Goal: Contribute content: Add original content to the website for others to see

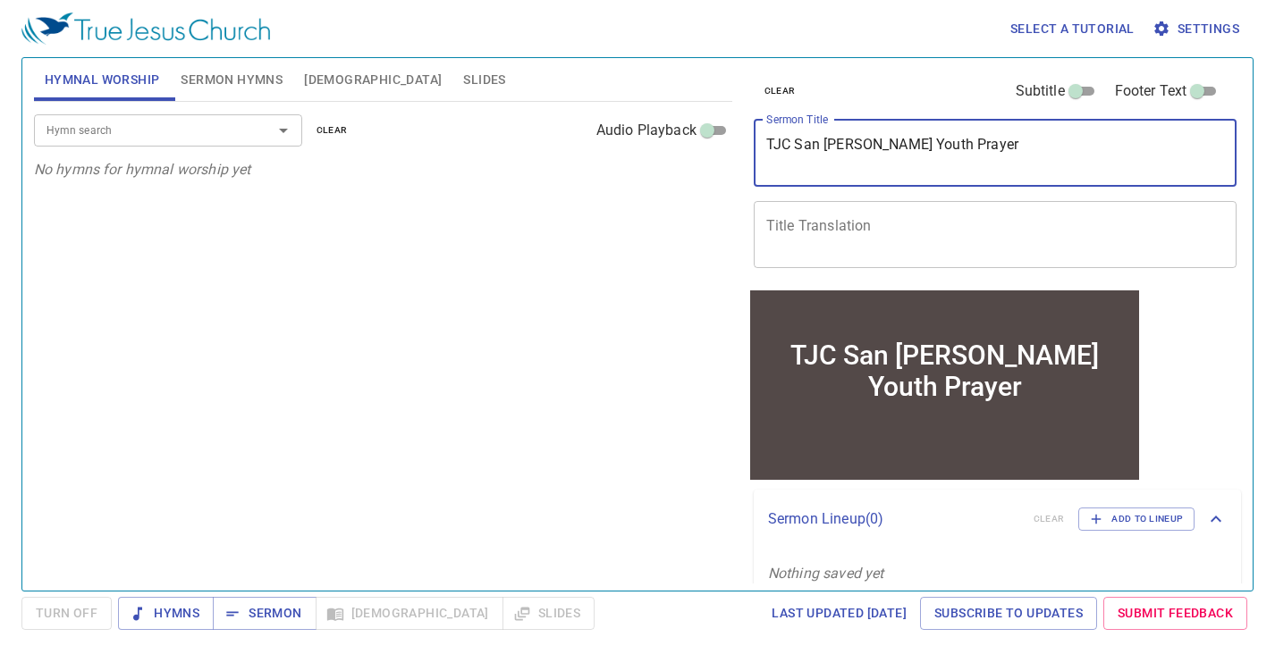
drag, startPoint x: 897, startPoint y: 146, endPoint x: 859, endPoint y: 144, distance: 38.5
click at [859, 144] on textarea "TJC San Jose Youth Prayer" at bounding box center [995, 153] width 459 height 34
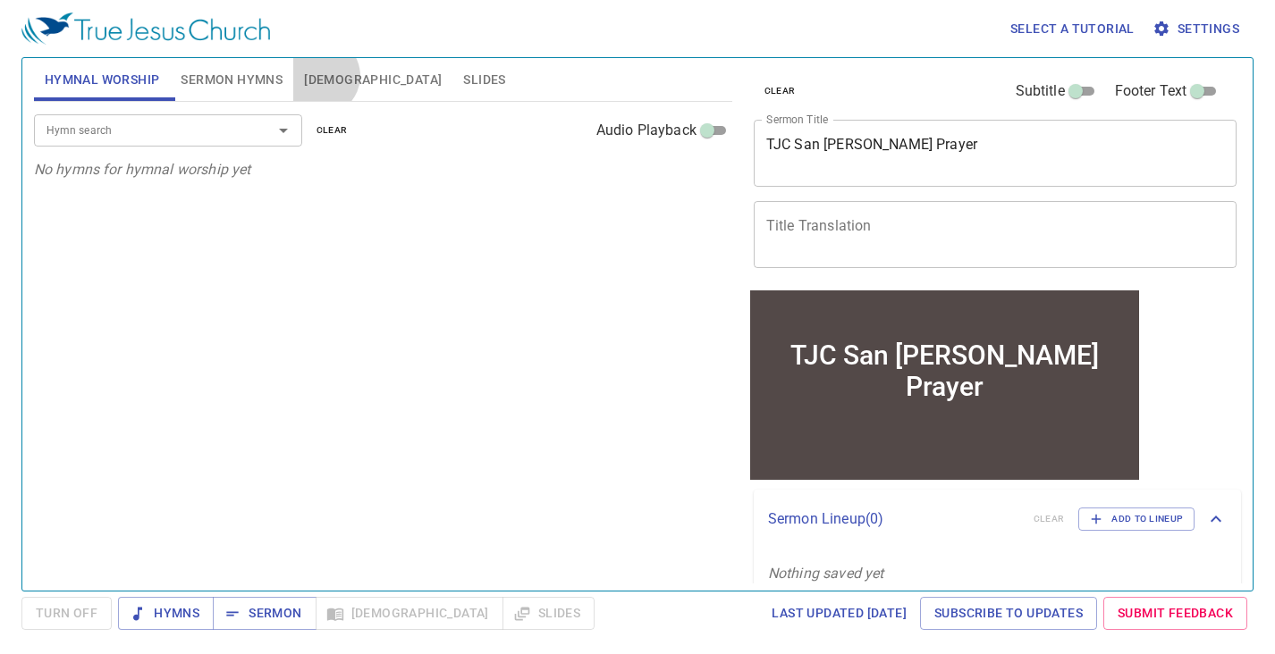
click at [320, 76] on span "Bible" at bounding box center [373, 80] width 138 height 22
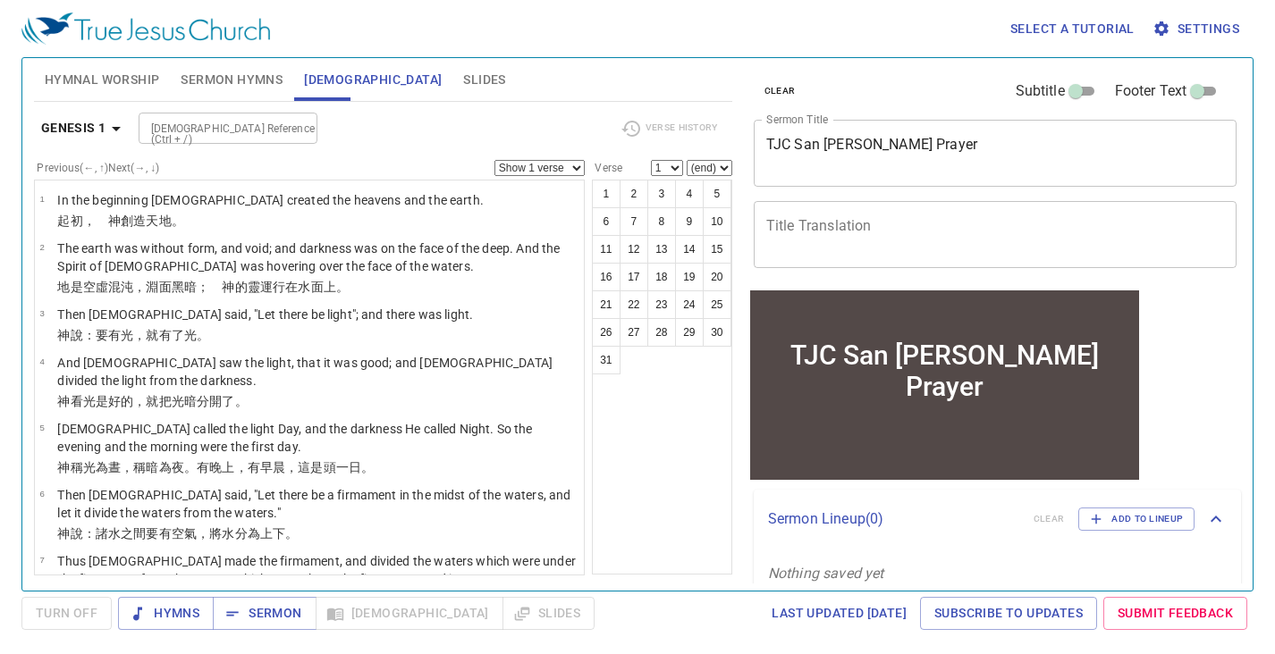
click at [108, 126] on icon "button" at bounding box center [115, 128] width 21 height 21
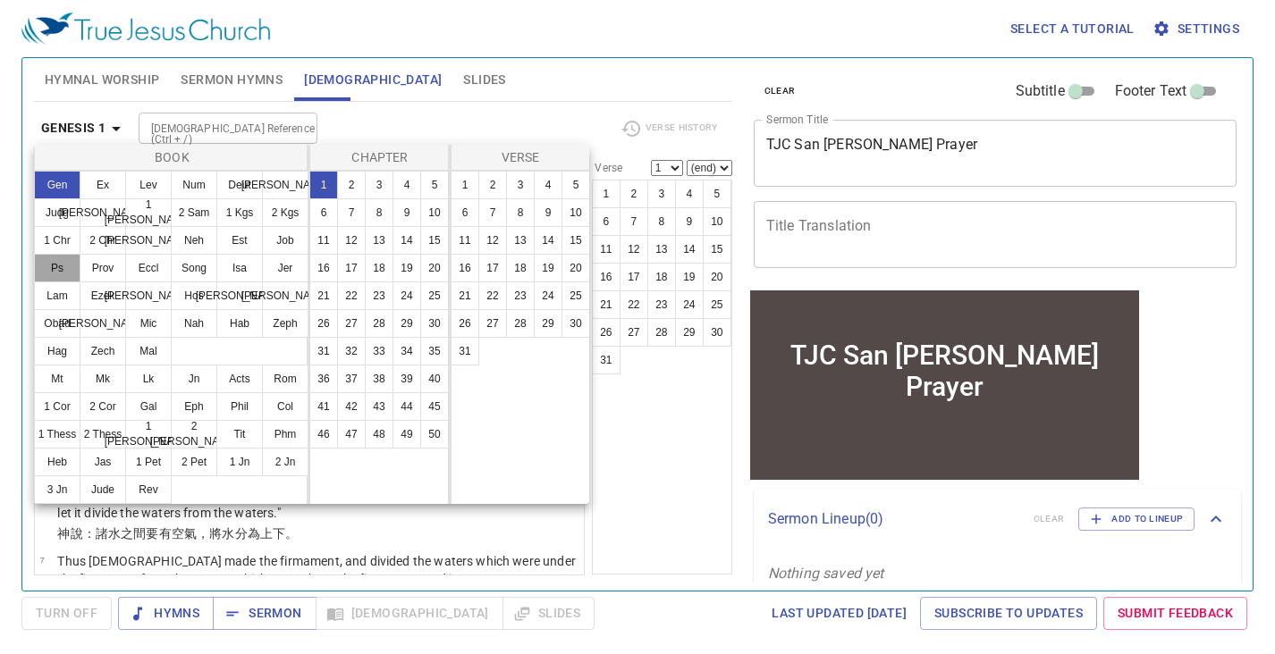
click at [67, 268] on button "Ps" at bounding box center [57, 268] width 46 height 29
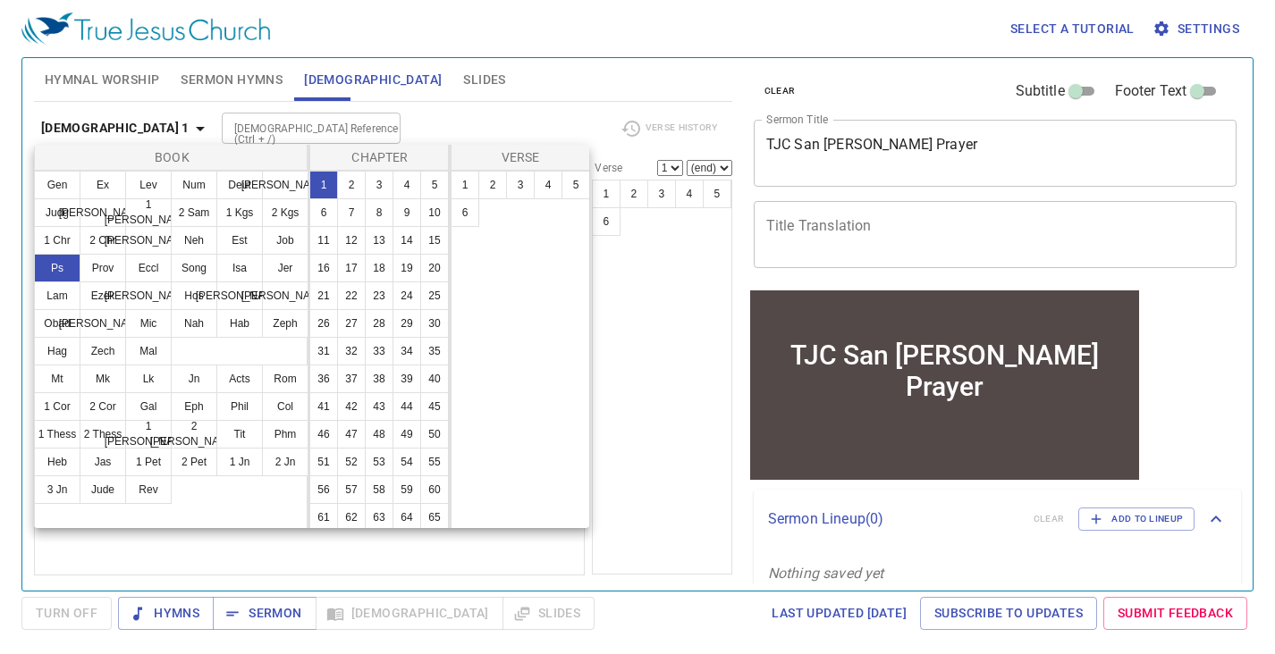
click at [902, 143] on div at bounding box center [637, 327] width 1275 height 654
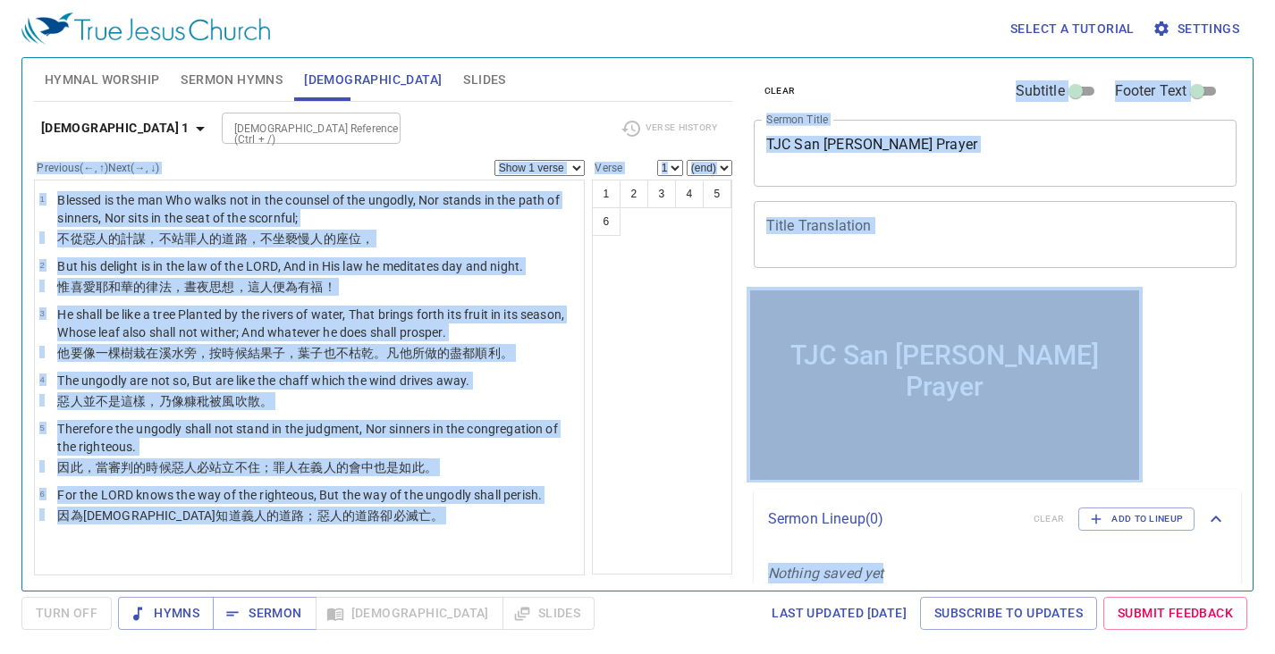
drag, startPoint x: 923, startPoint y: 143, endPoint x: 691, endPoint y: 140, distance: 232.4
click at [963, 176] on div "TJC San Jose Prayer x Sermon Title" at bounding box center [995, 153] width 484 height 67
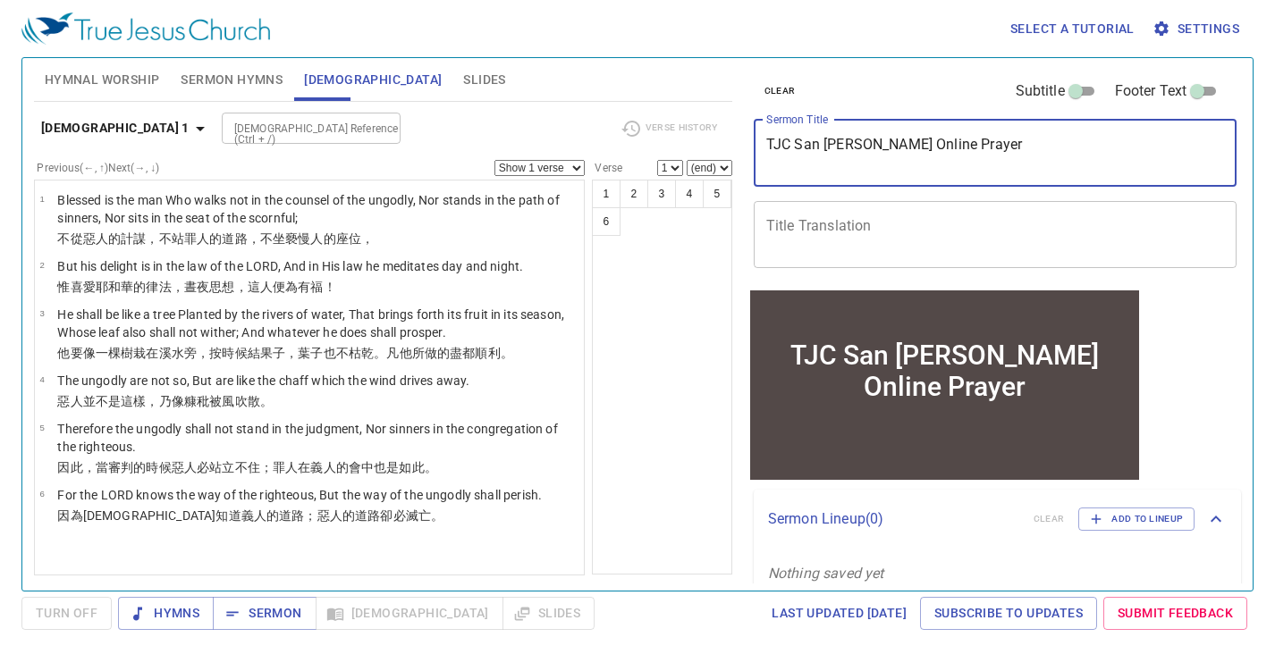
type textarea "TJC San Jose Online Prayer"
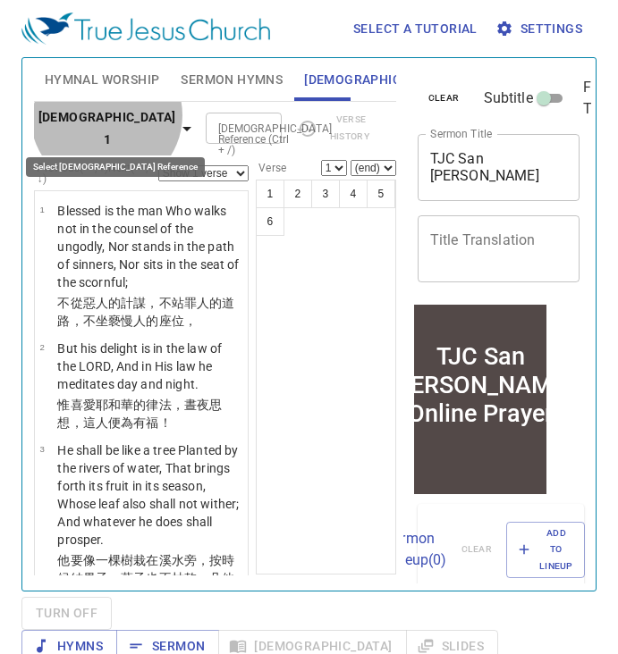
click at [182, 127] on icon "button" at bounding box center [186, 129] width 9 height 4
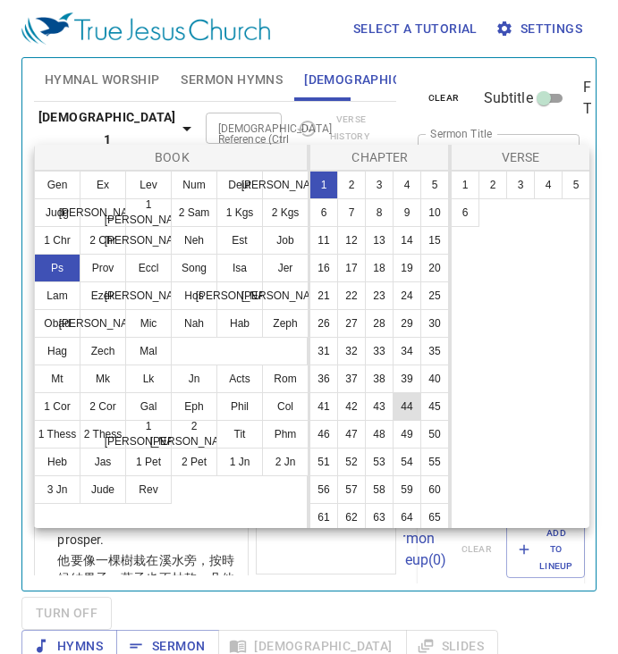
scroll to position [11, 0]
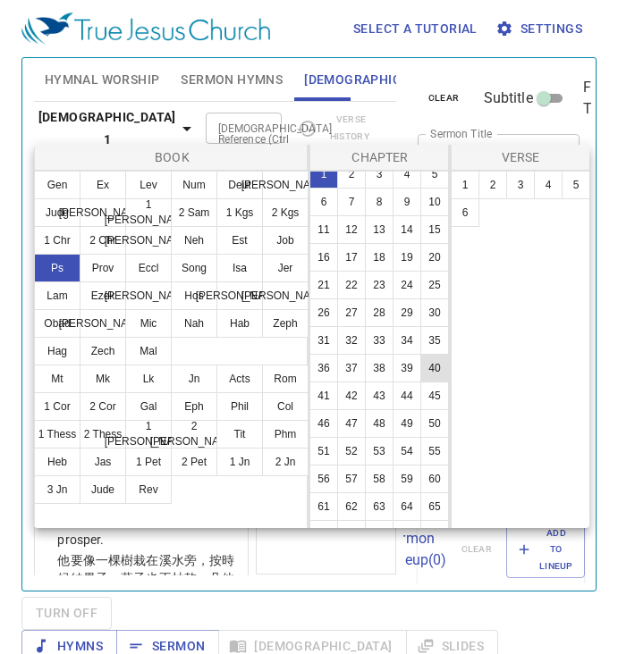
click at [439, 375] on button "40" at bounding box center [434, 368] width 29 height 29
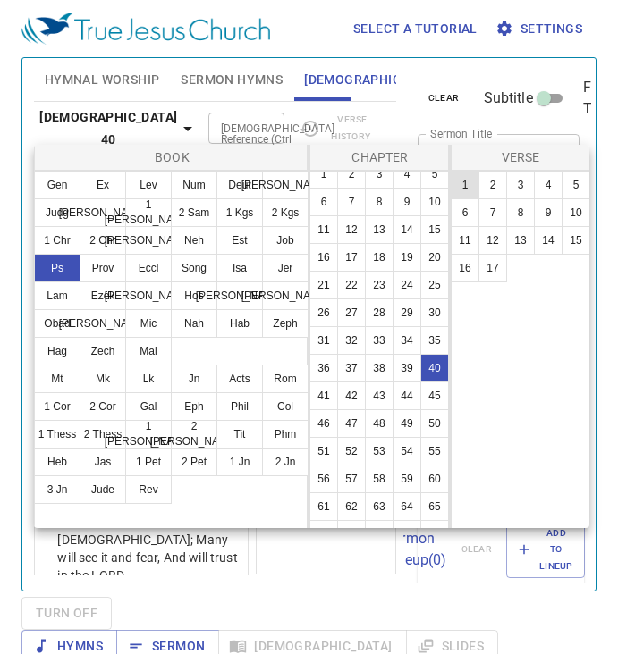
click at [473, 179] on button "1" at bounding box center [464, 185] width 29 height 29
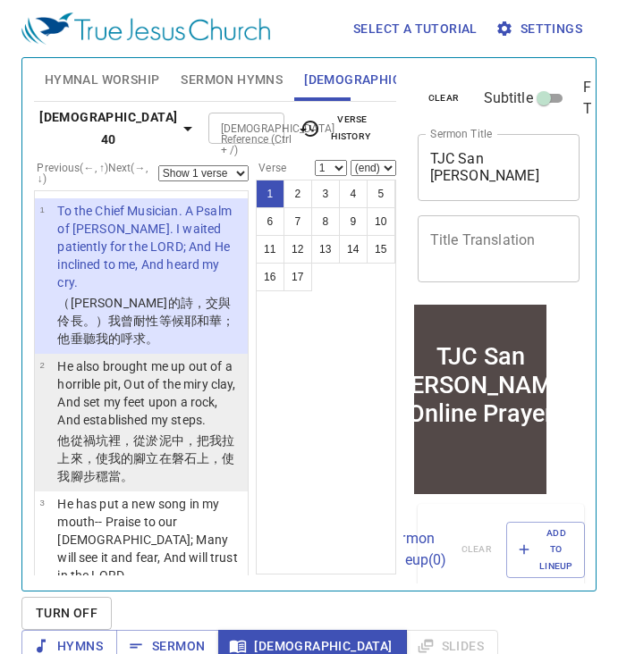
click at [137, 410] on p "He also brought me up out of a horrible pit, Out of the miry clay, And set my f…" at bounding box center [149, 394] width 185 height 72
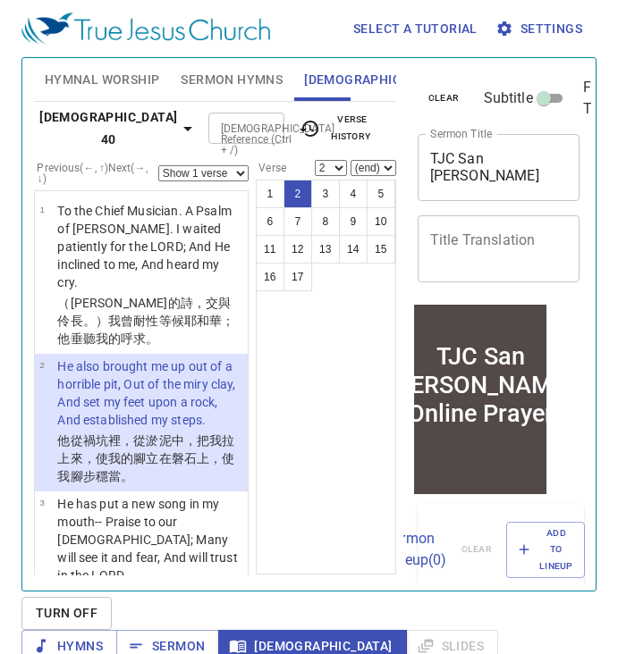
scroll to position [19, 0]
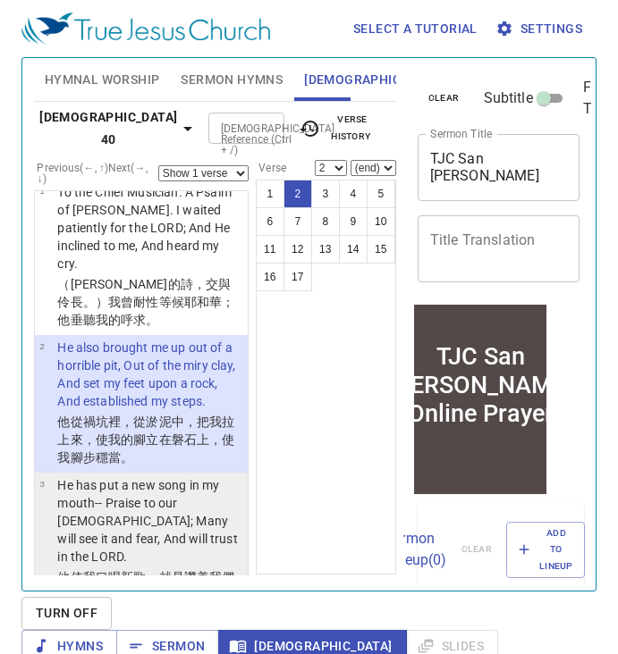
click at [127, 477] on p "He has put a new song in my mouth-- Praise to our [DEMOGRAPHIC_DATA]; Many will…" at bounding box center [149, 520] width 185 height 89
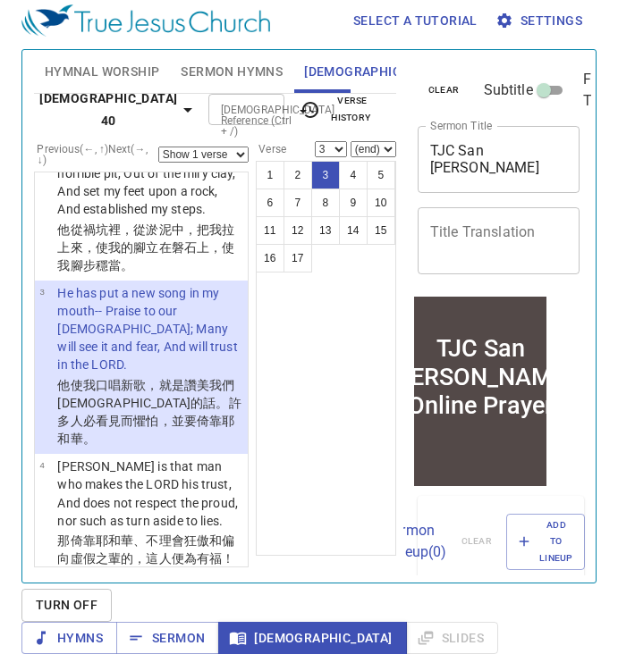
scroll to position [197, 0]
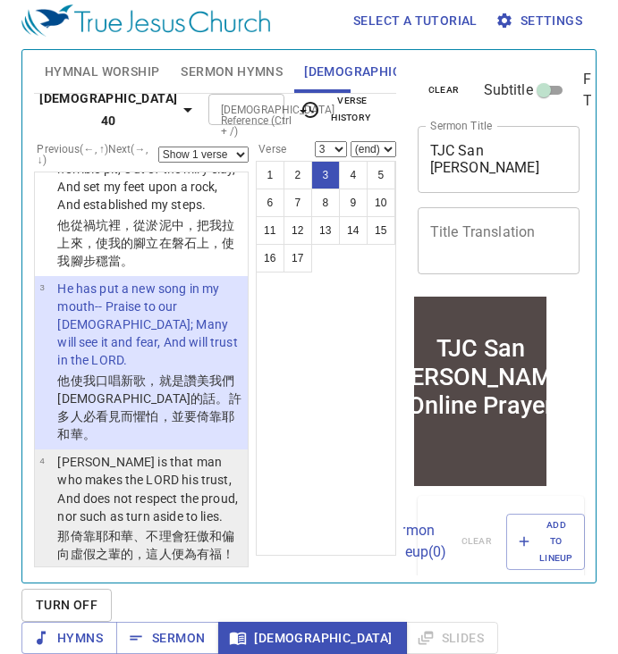
click at [127, 529] on wh4009 "耶和華 、不理會 狂傲 和偏向 虛假 之輩的，這人 便為有福 ！" at bounding box center [145, 545] width 177 height 32
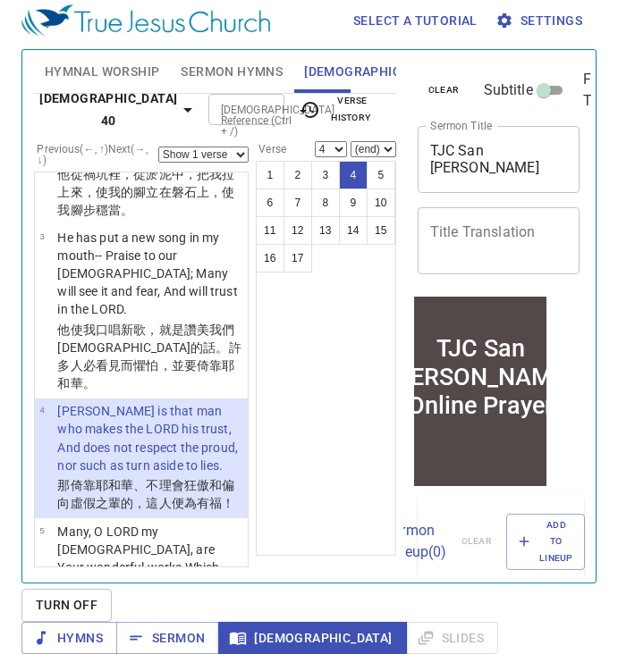
scroll to position [257, 0]
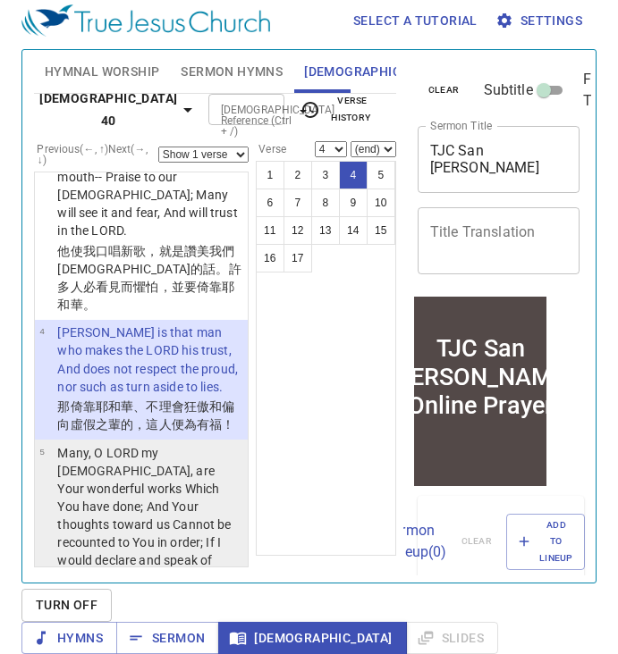
click at [139, 462] on p "Many, O LORD my [DEMOGRAPHIC_DATA], are Your wonderful works Which You have don…" at bounding box center [149, 524] width 185 height 161
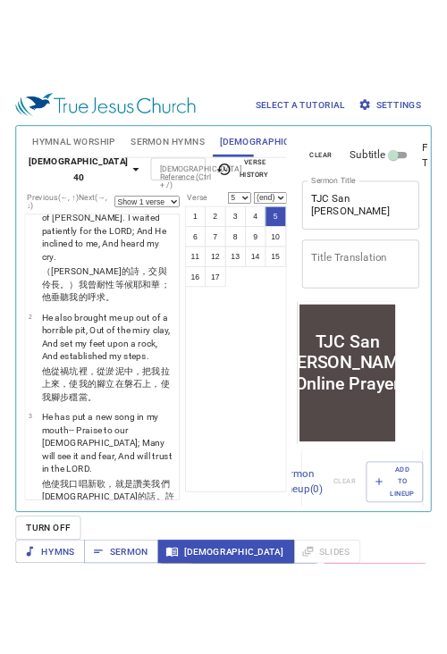
scroll to position [0, 0]
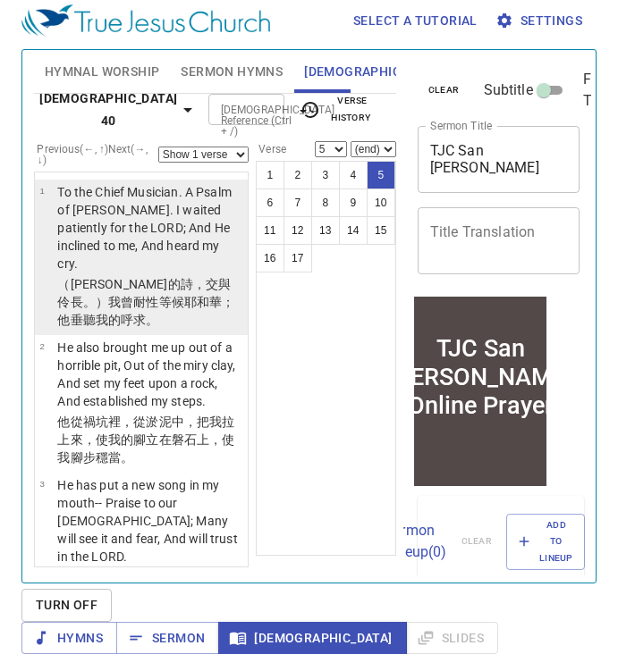
click at [210, 206] on p "To the Chief Musician. A Psalm of [PERSON_NAME]. I waited patiently for the LOR…" at bounding box center [149, 227] width 185 height 89
select select "1"
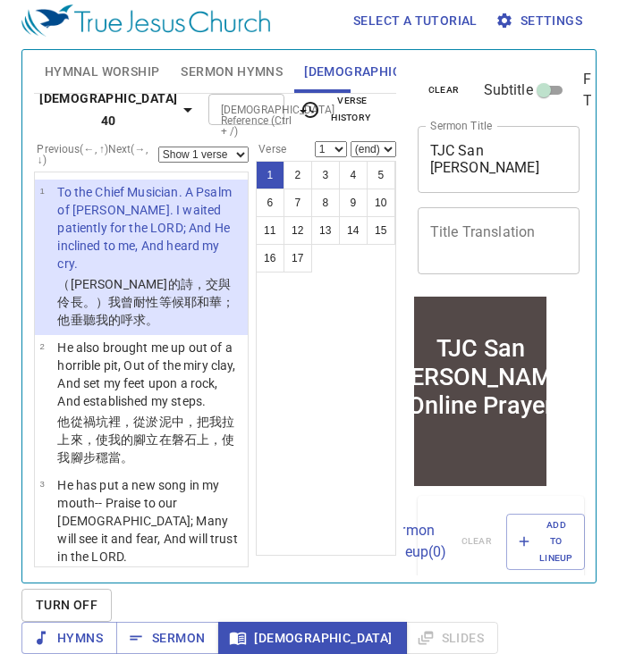
click at [226, 148] on select "Show 1 verse Show 2 verses Show 3 verses Show 4 verses Show 5 verses" at bounding box center [203, 155] width 90 height 16
select select "5"
click at [158, 147] on select "Show 1 verse Show 2 verses Show 3 verses Show 4 verses Show 5 verses" at bounding box center [203, 155] width 90 height 16
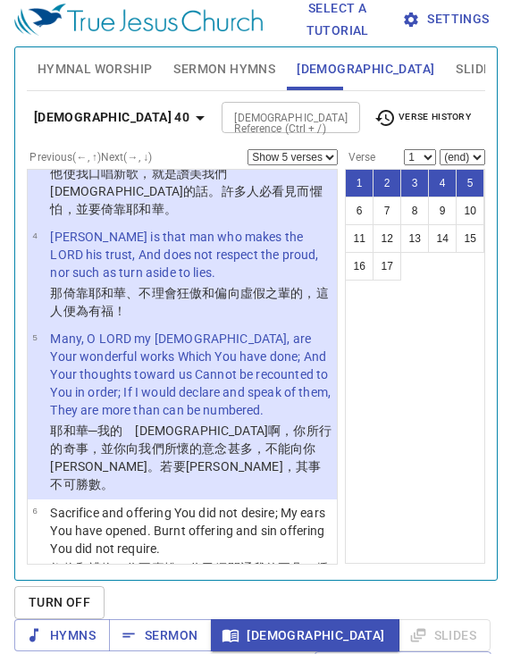
scroll to position [288, 0]
